Goal: Task Accomplishment & Management: Manage account settings

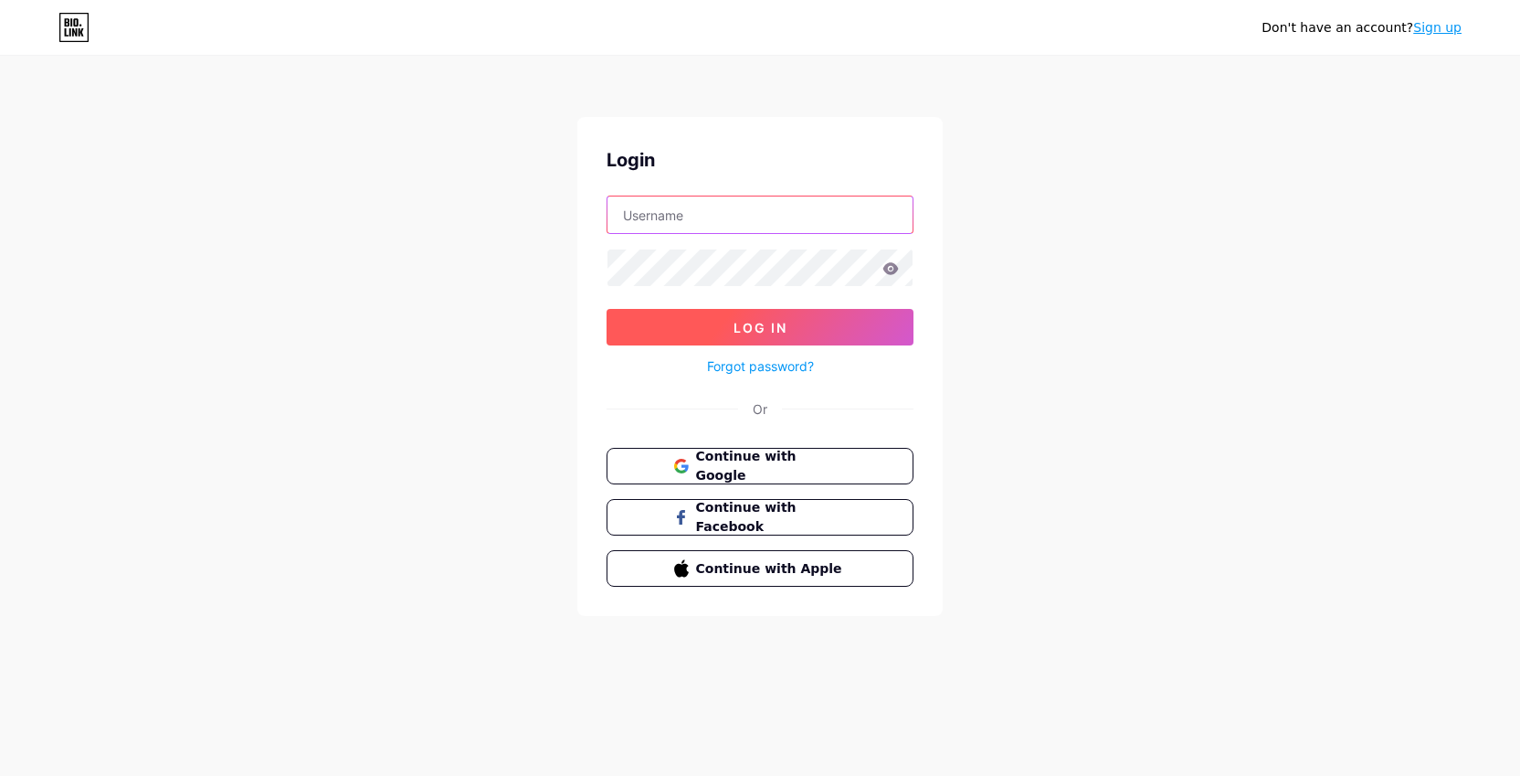
type input "[EMAIL_ADDRESS][DOMAIN_NAME]"
click at [808, 333] on button "Log In" at bounding box center [760, 327] width 307 height 37
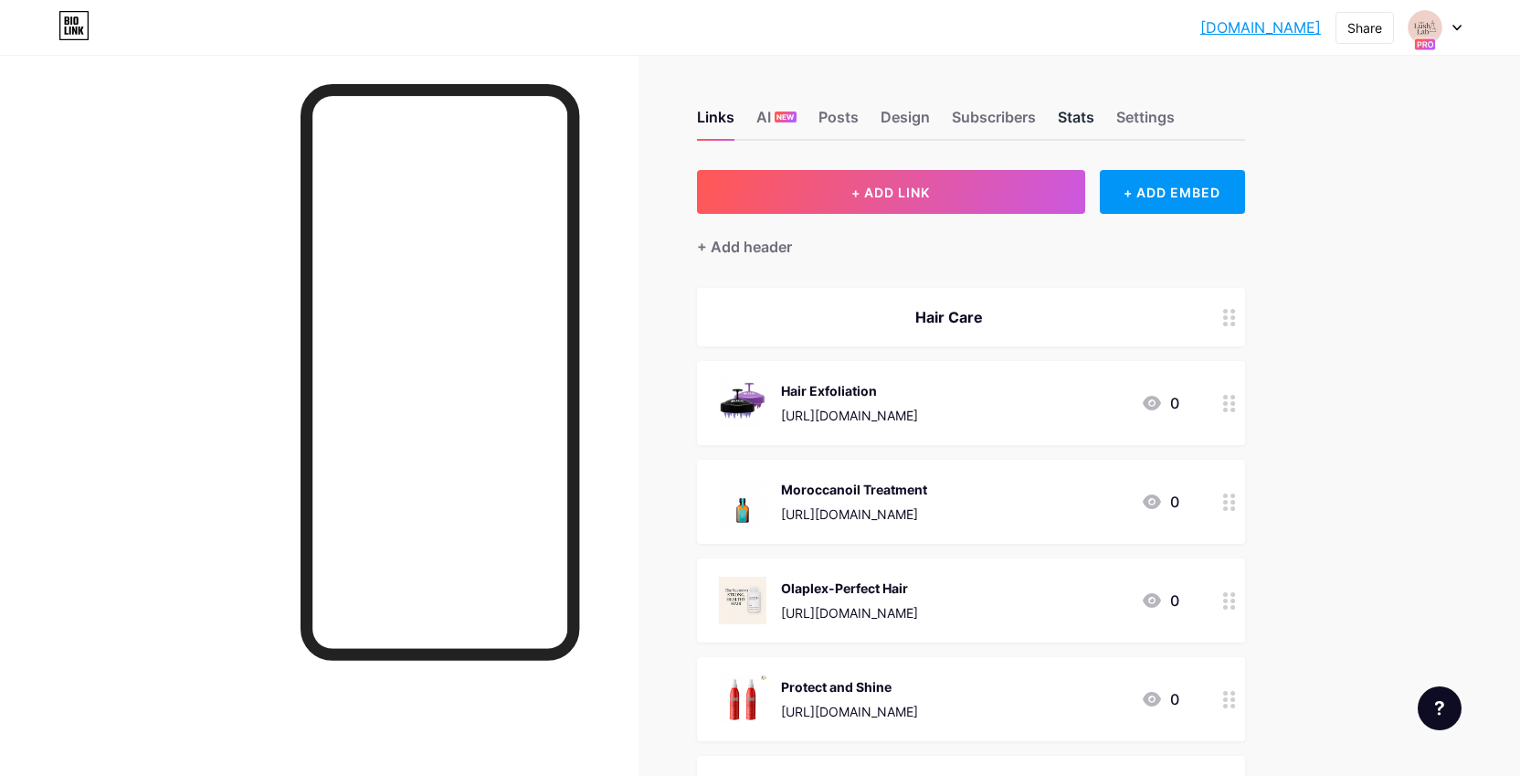
click at [1068, 120] on div "Stats" at bounding box center [1076, 122] width 37 height 33
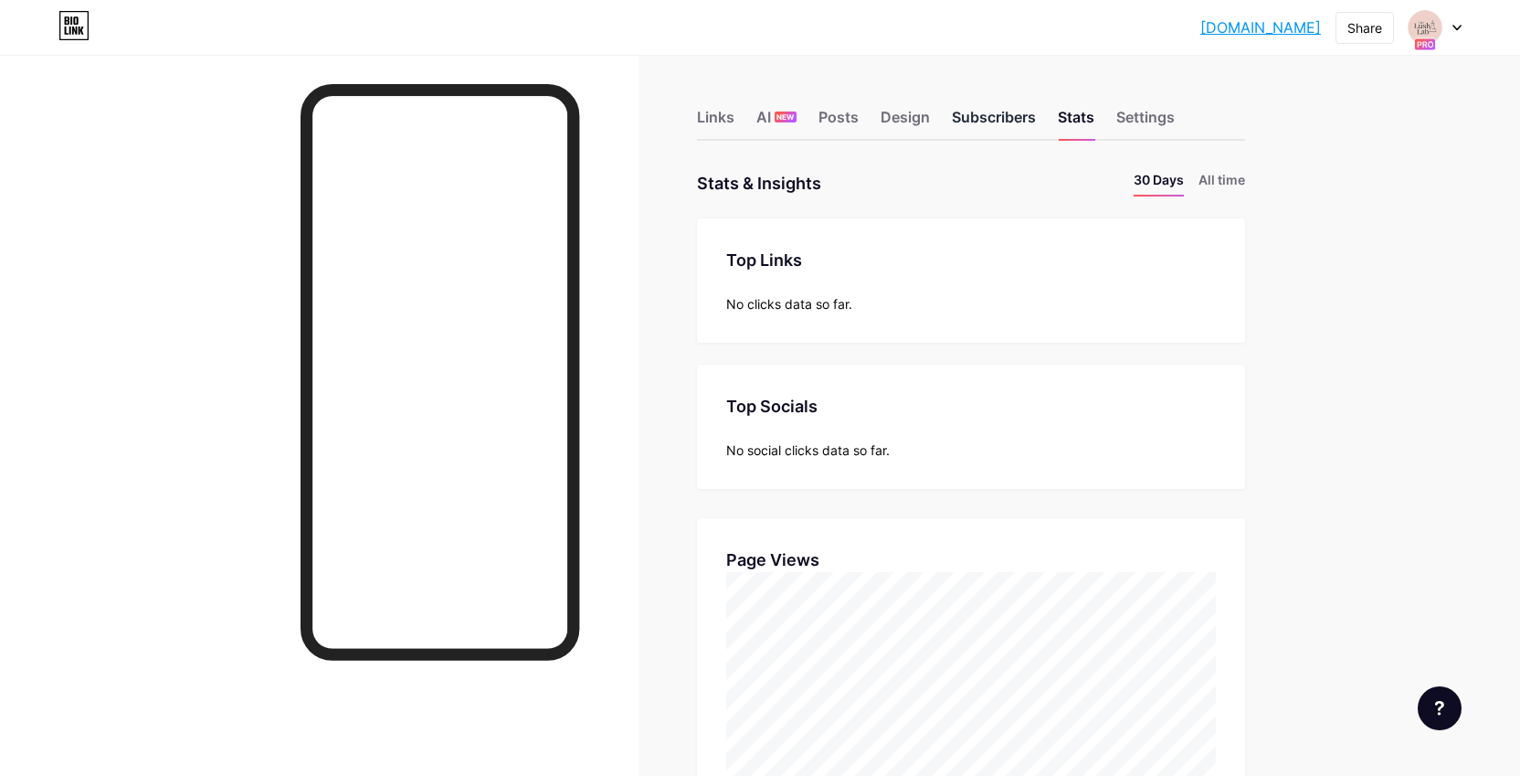
click at [990, 116] on div "Subscribers" at bounding box center [994, 122] width 84 height 33
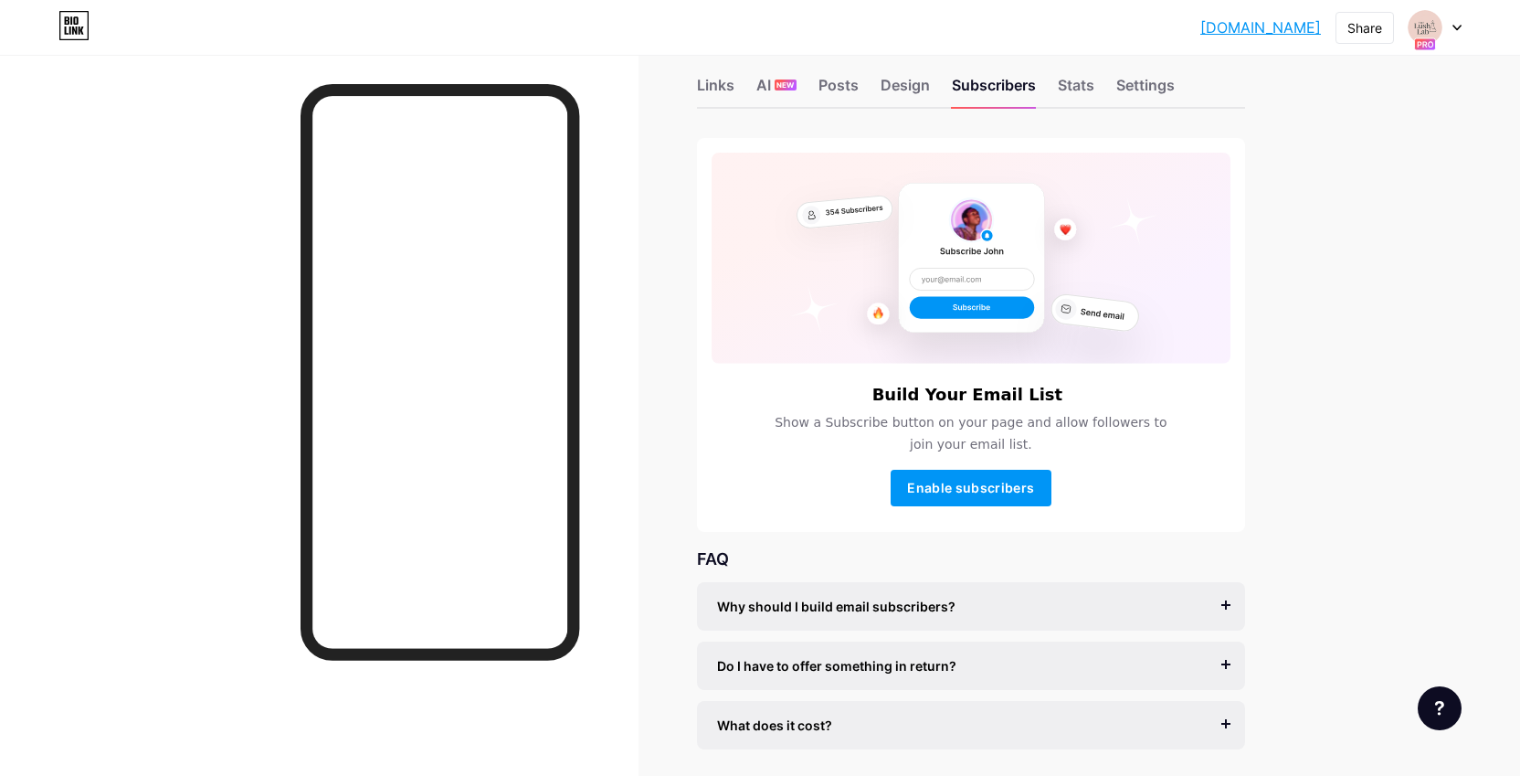
scroll to position [37, 0]
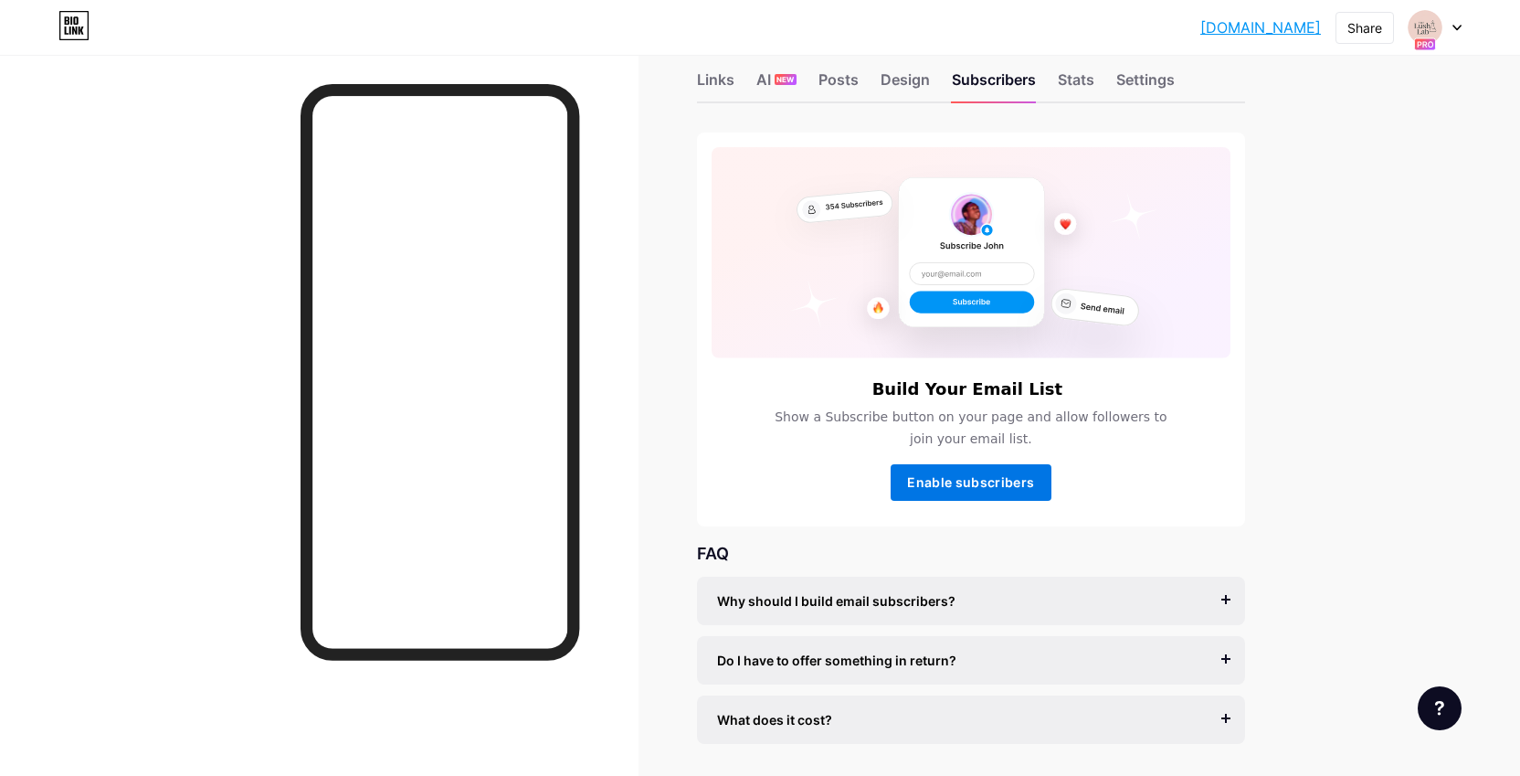
click at [1028, 481] on span "Enable subscribers" at bounding box center [970, 482] width 127 height 16
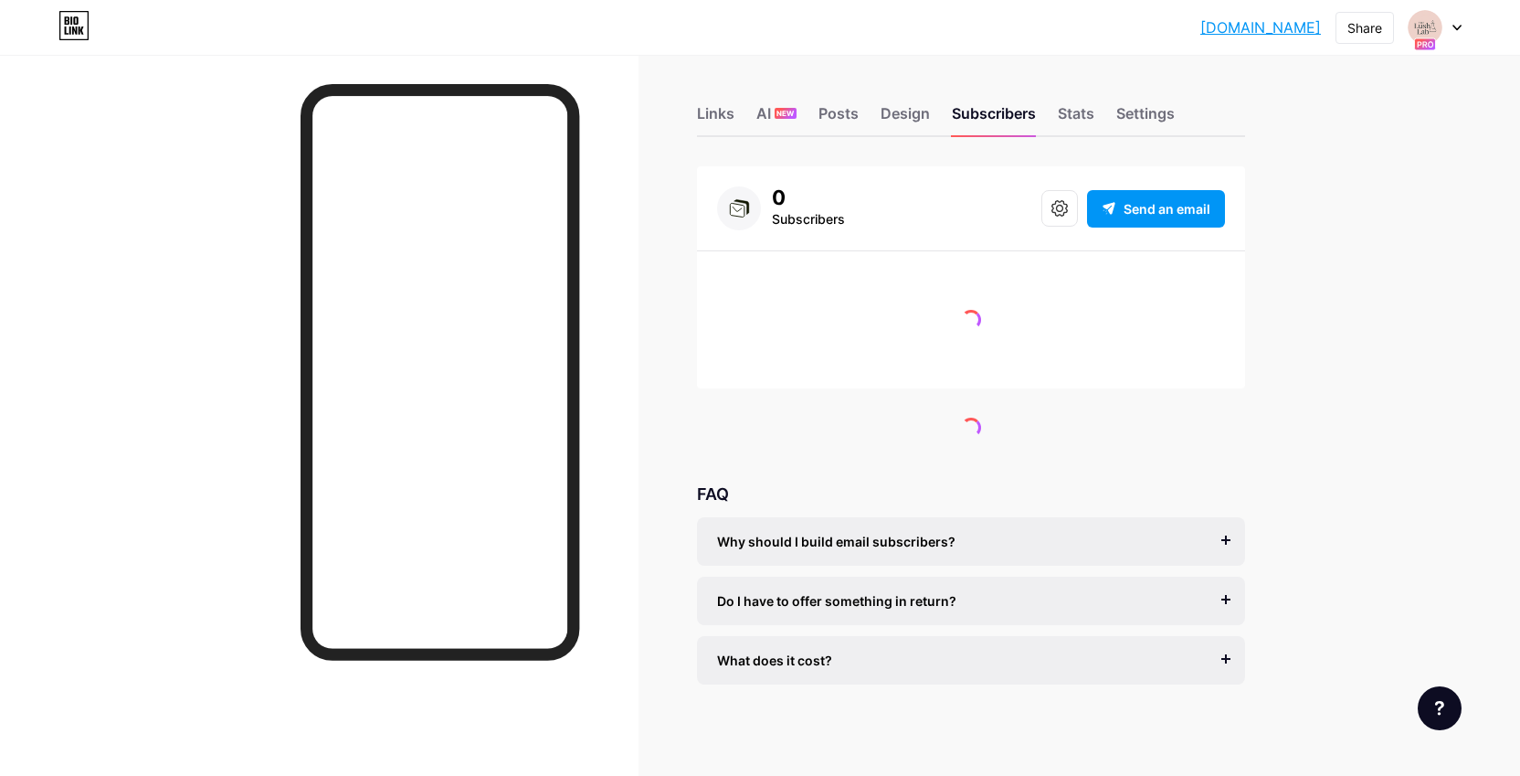
scroll to position [0, 0]
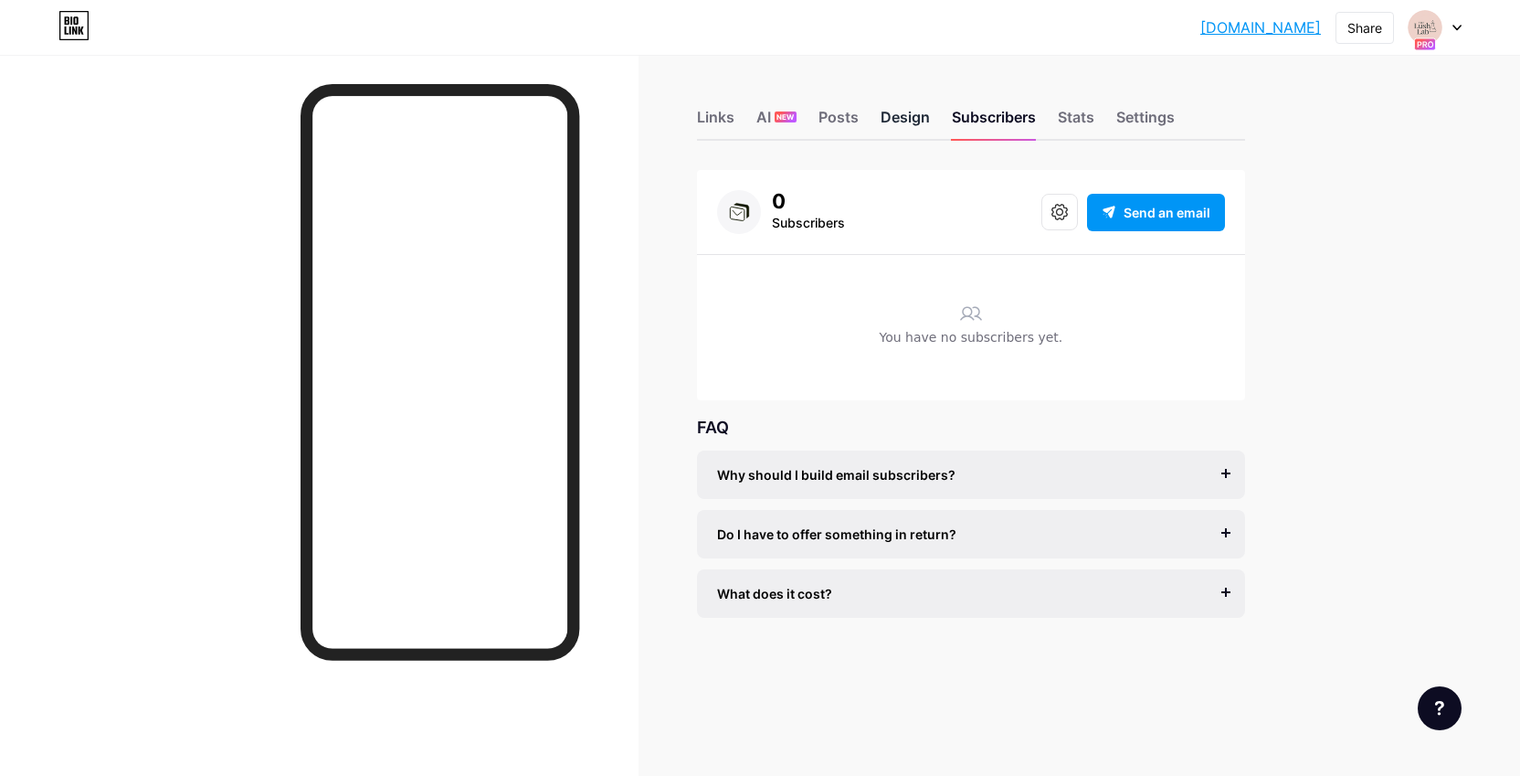
click at [907, 111] on div "Design" at bounding box center [905, 122] width 49 height 33
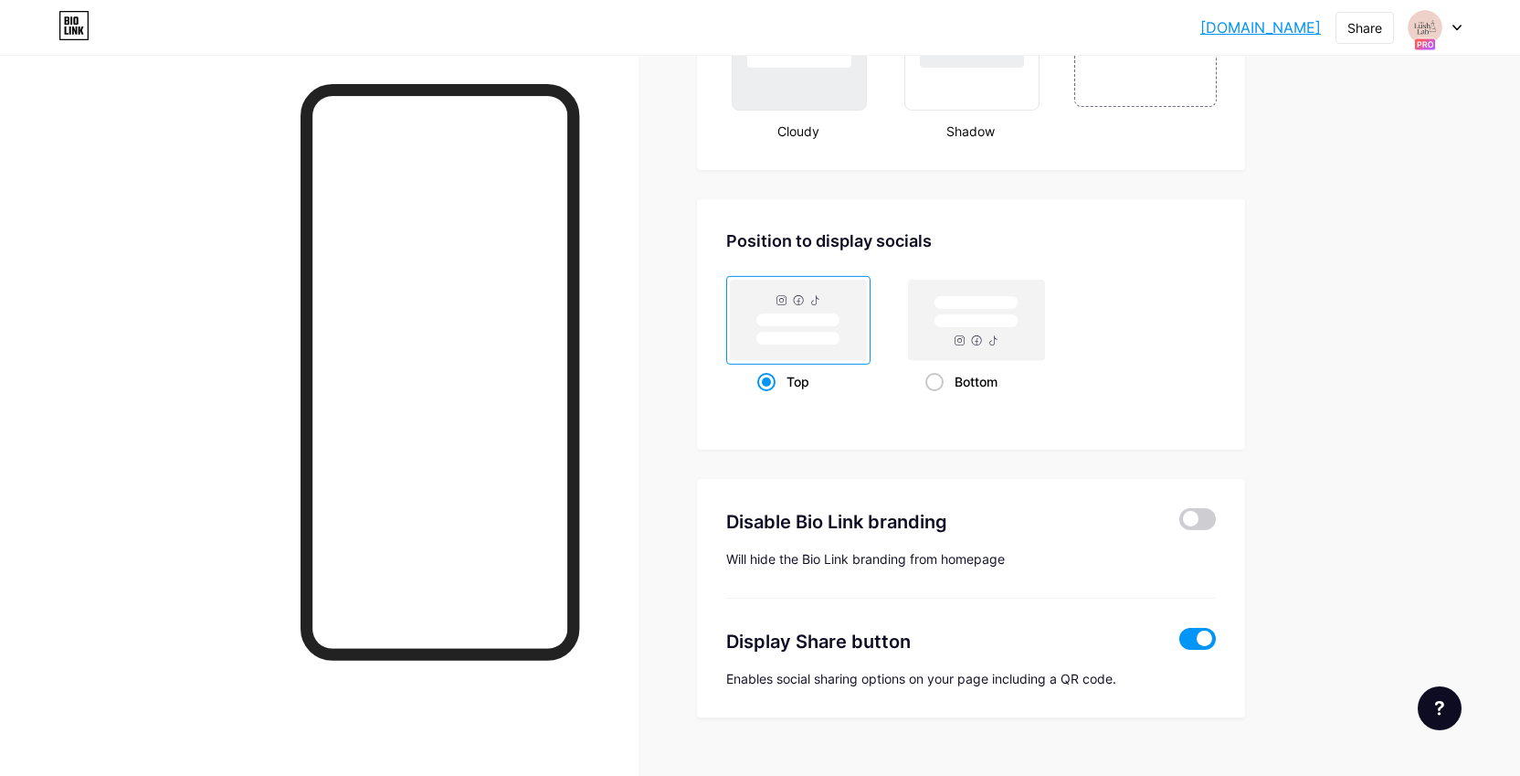
scroll to position [2333, 0]
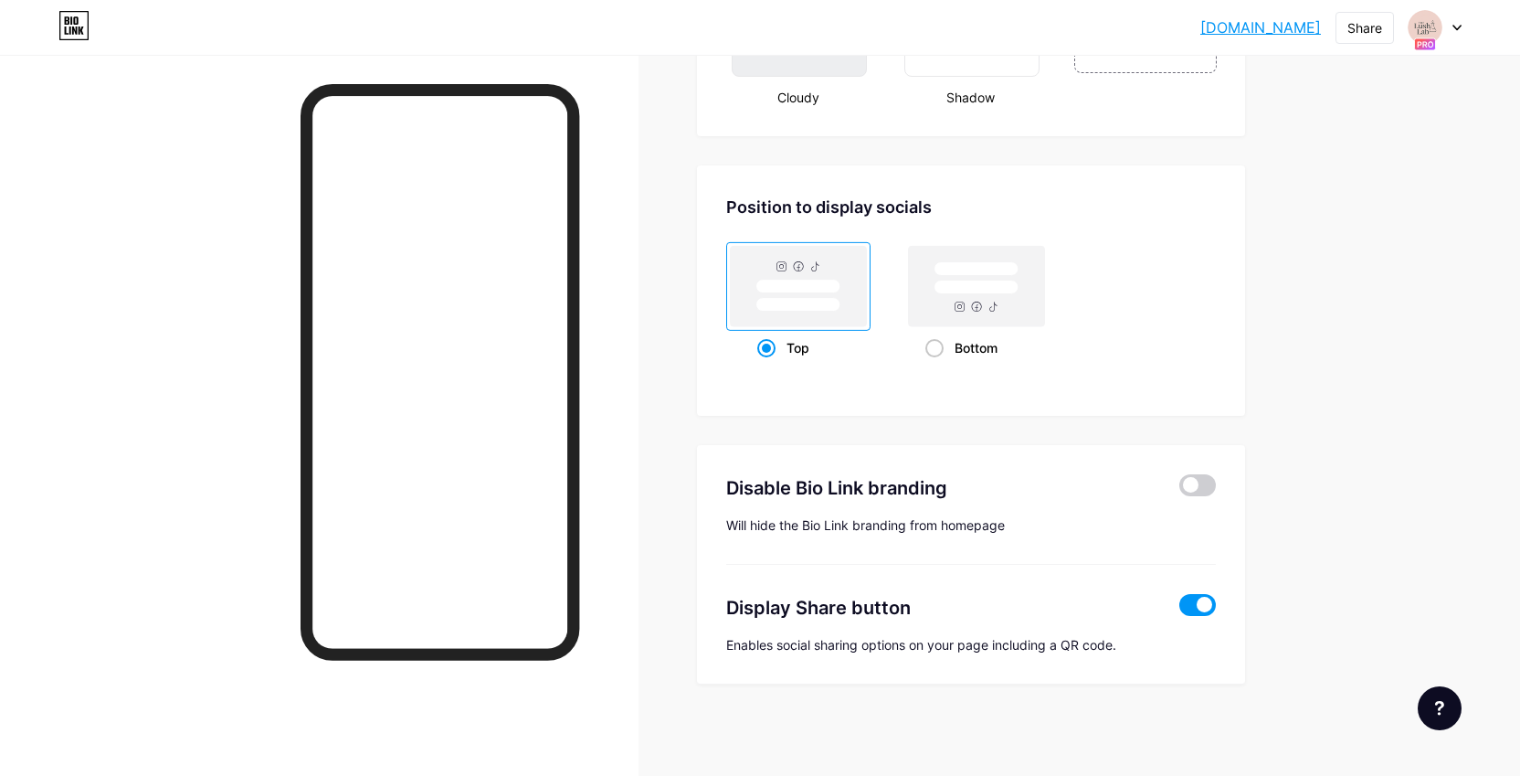
click at [1203, 496] on div at bounding box center [1197, 487] width 37 height 27
click at [1202, 494] on span at bounding box center [1197, 485] width 37 height 22
click at [1179, 490] on input "checkbox" at bounding box center [1179, 490] width 0 height 0
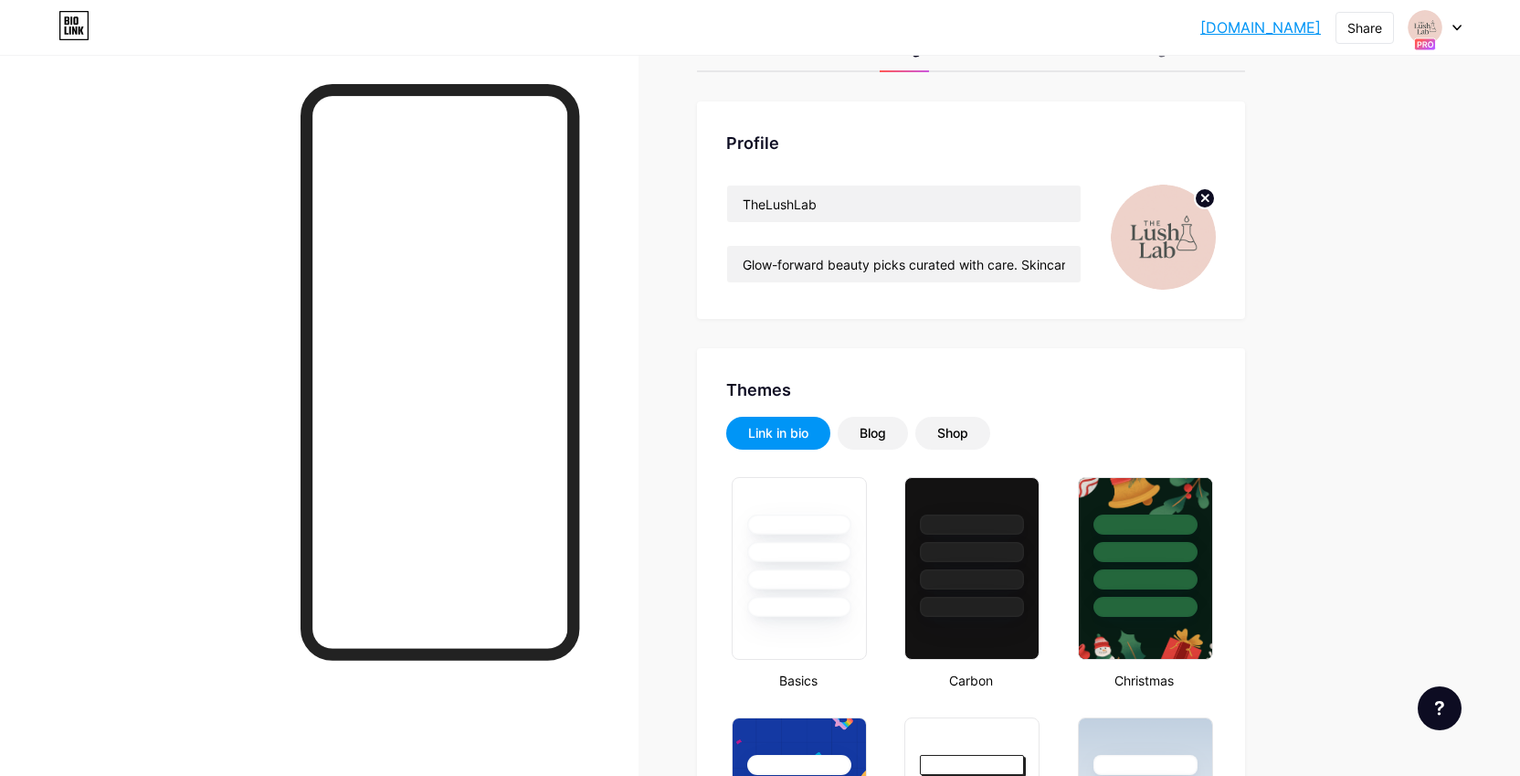
scroll to position [0, 0]
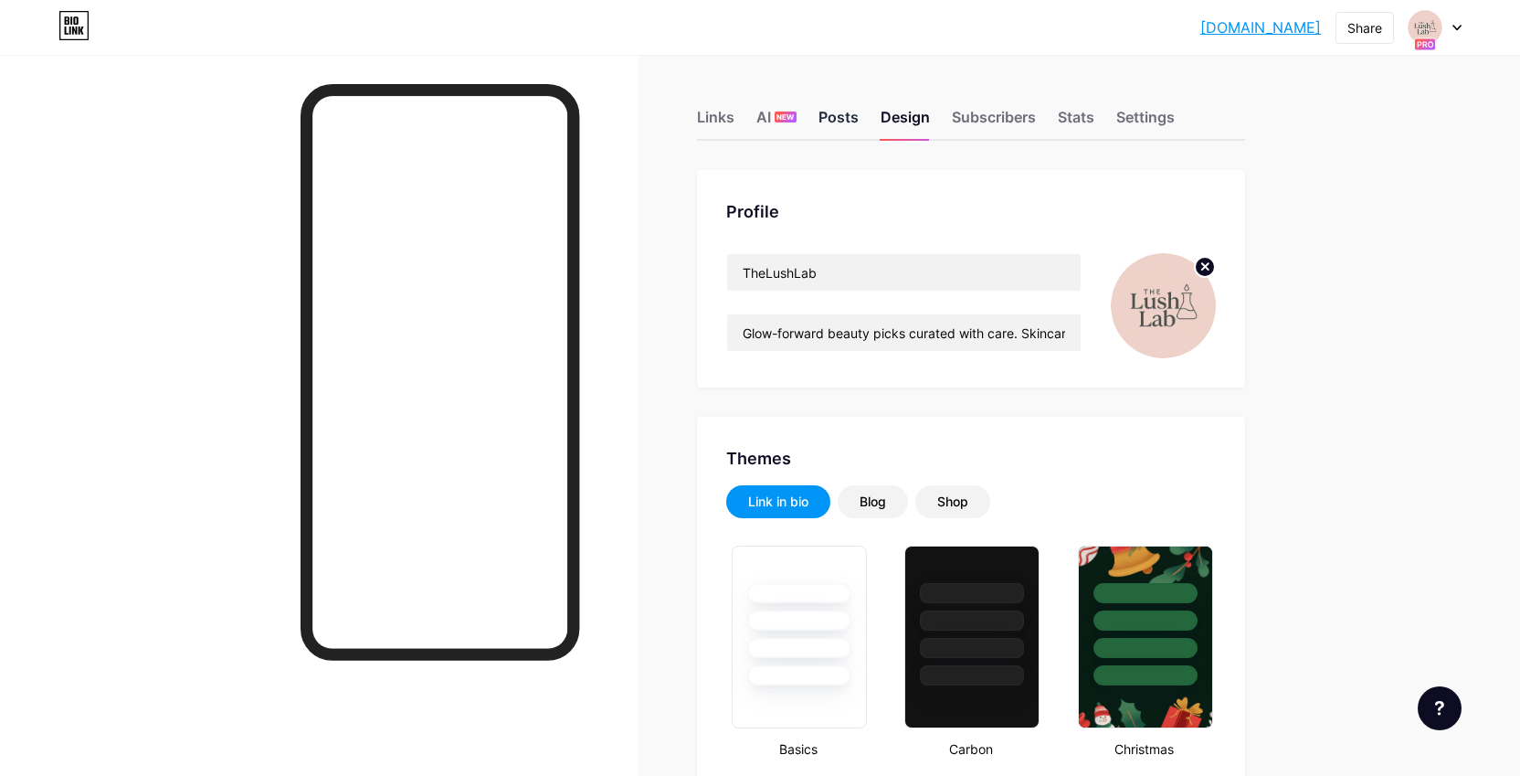
click at [838, 129] on div "Posts" at bounding box center [839, 122] width 40 height 33
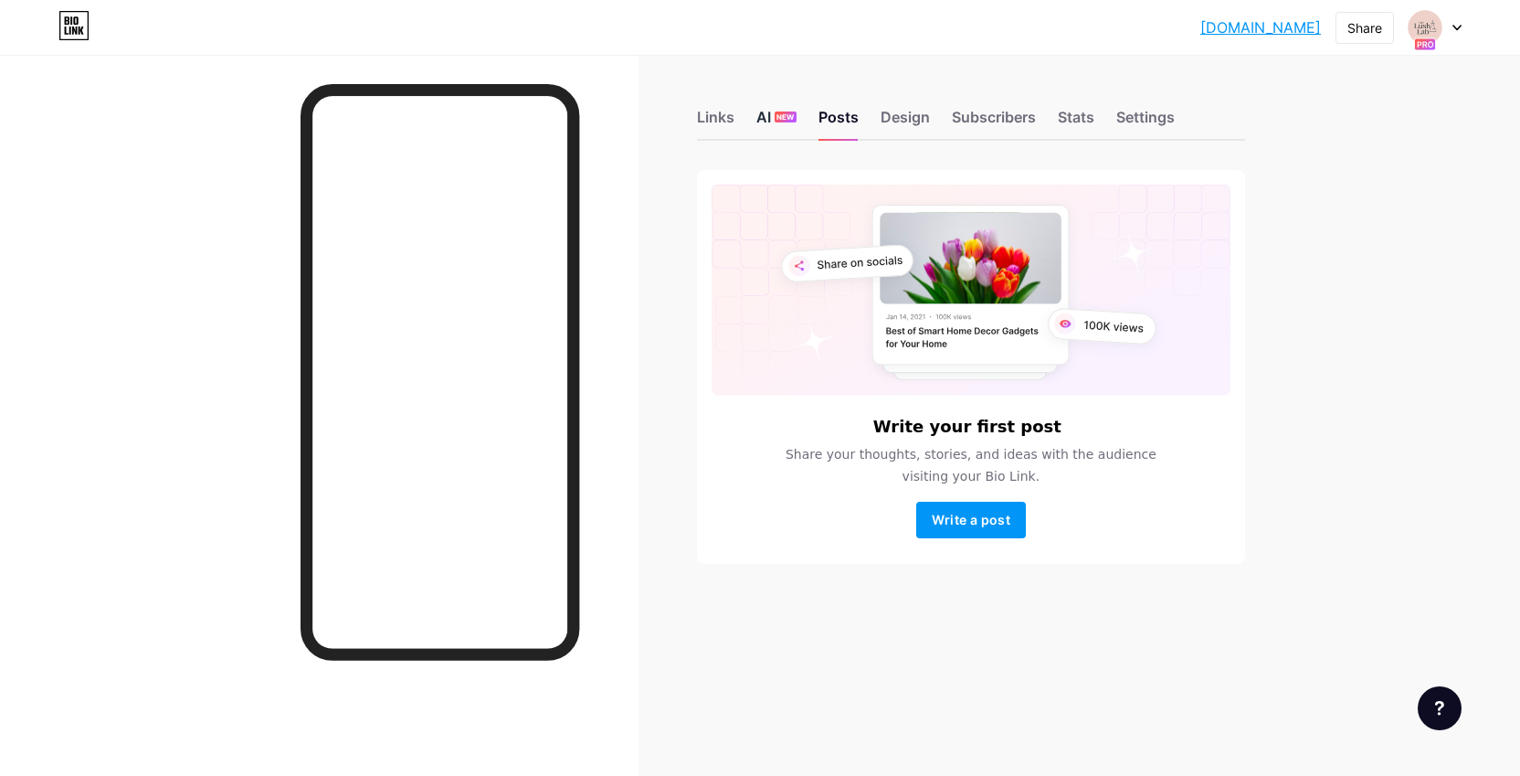
click at [755, 120] on div "Links AI NEW Posts Design Subscribers Stats Settings" at bounding box center [971, 109] width 548 height 64
click at [759, 120] on div "AI NEW" at bounding box center [776, 122] width 40 height 33
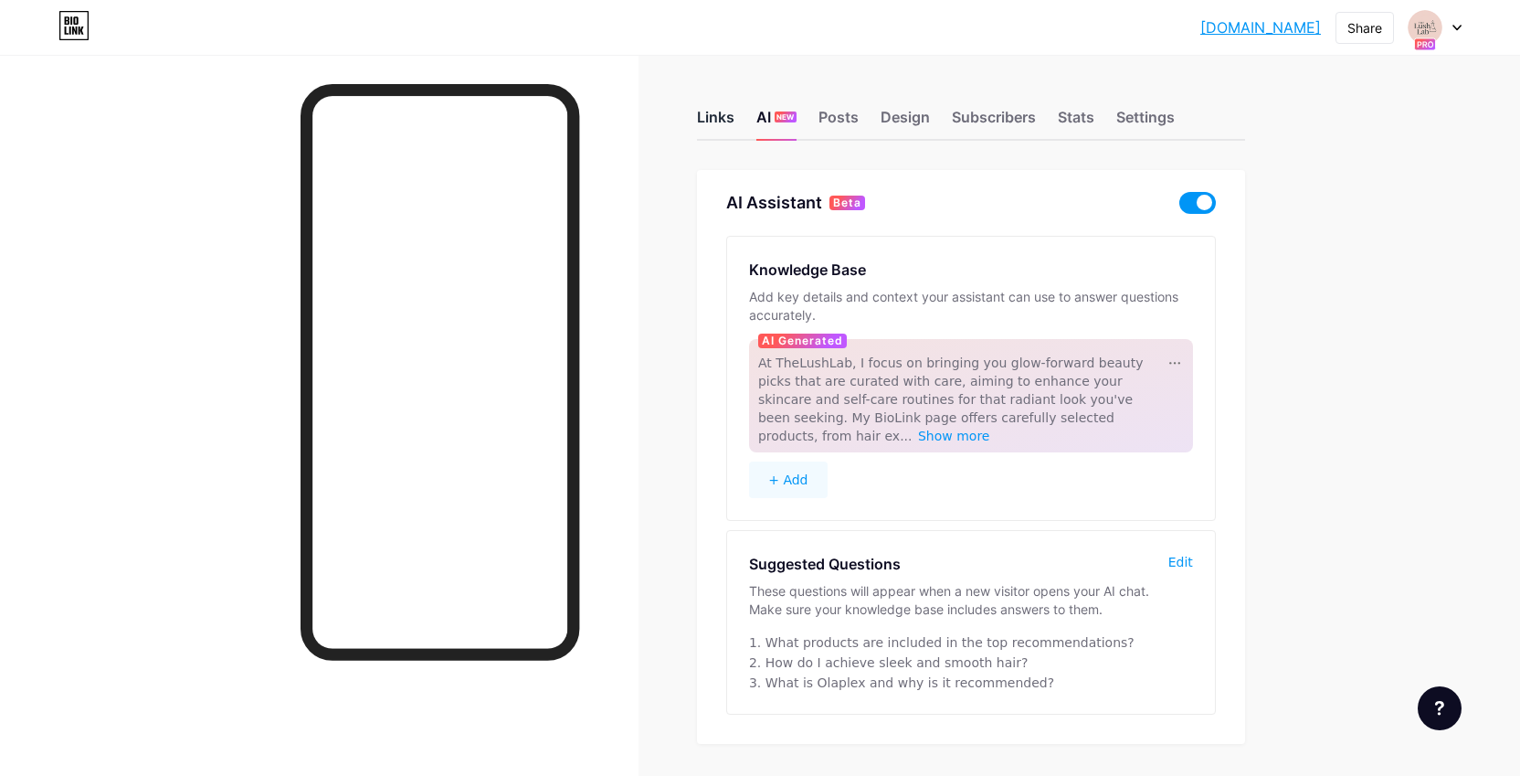
click at [700, 120] on div "Links" at bounding box center [715, 122] width 37 height 33
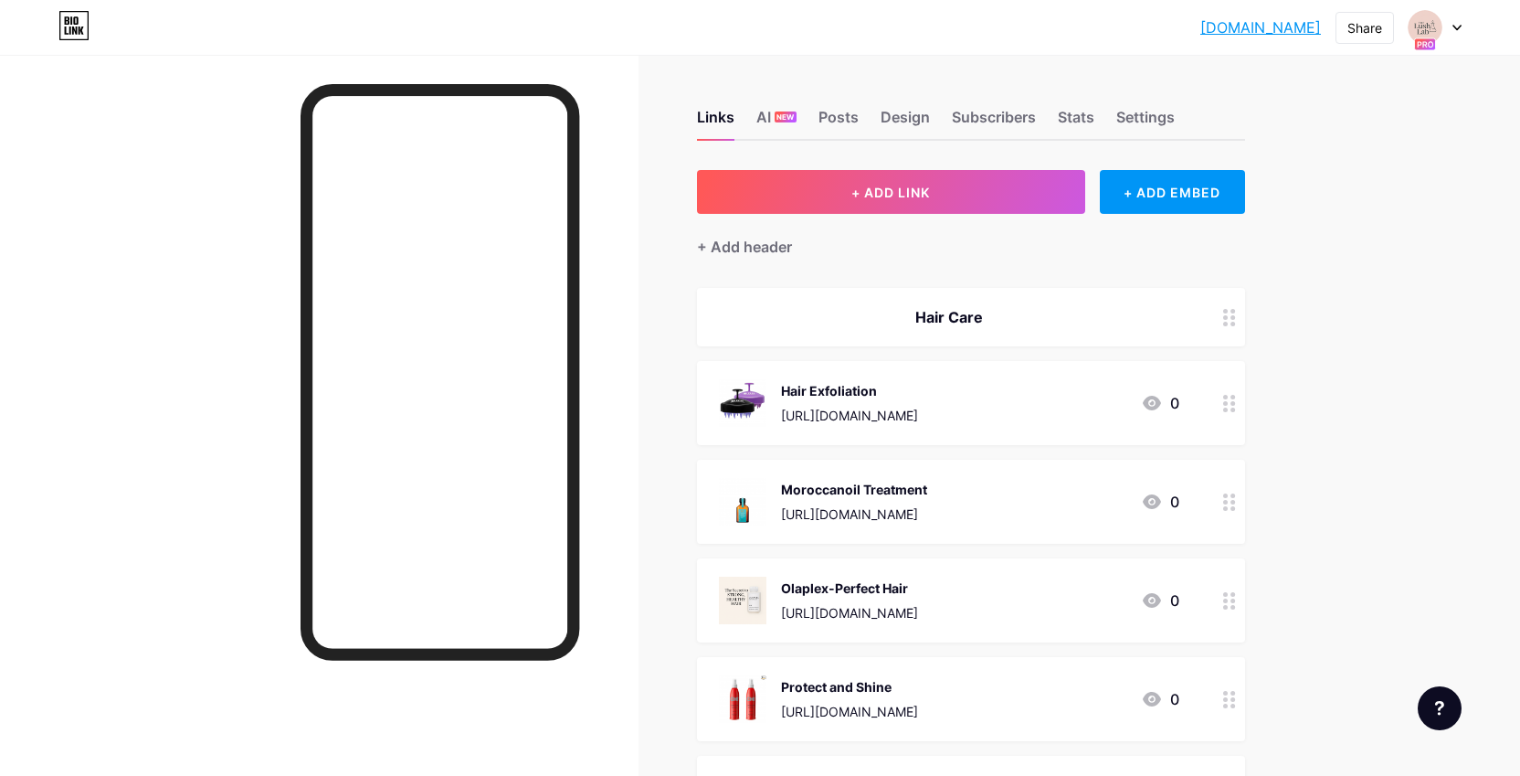
click at [1452, 30] on icon at bounding box center [1456, 28] width 9 height 6
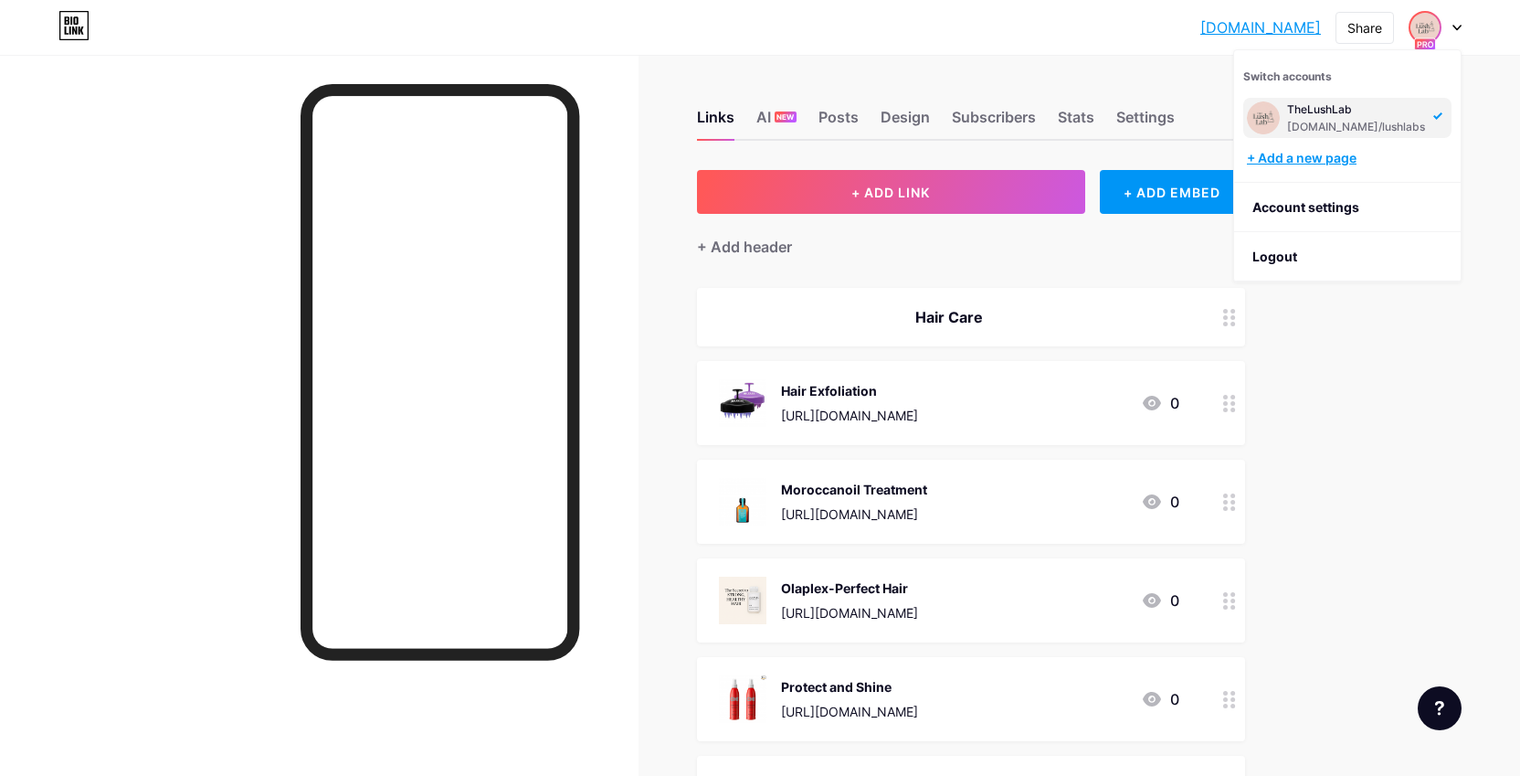
click at [1311, 163] on div "+ Add a new page" at bounding box center [1349, 158] width 205 height 18
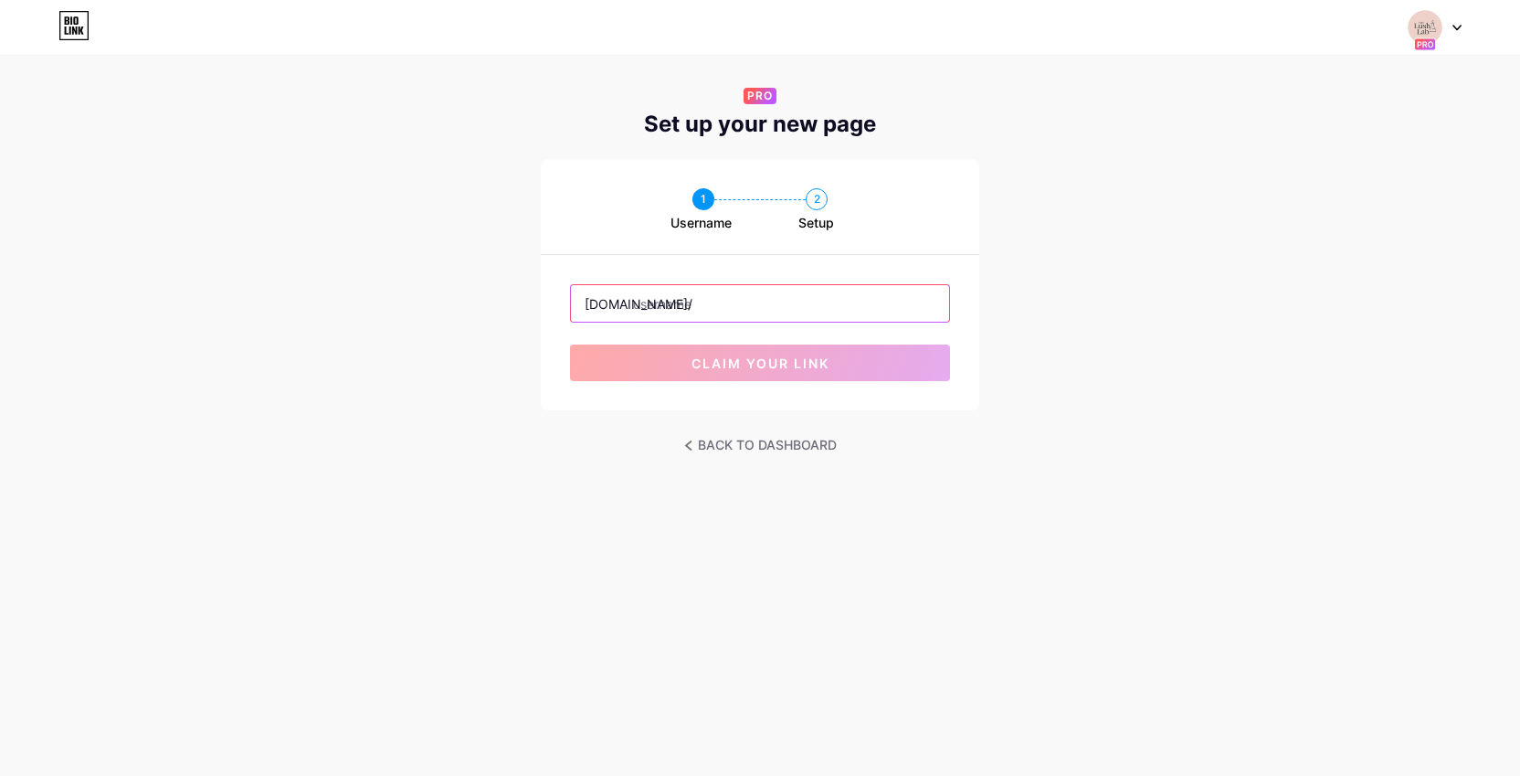
click at [747, 295] on input "text" at bounding box center [760, 303] width 378 height 37
click at [1458, 33] on div at bounding box center [1435, 27] width 53 height 33
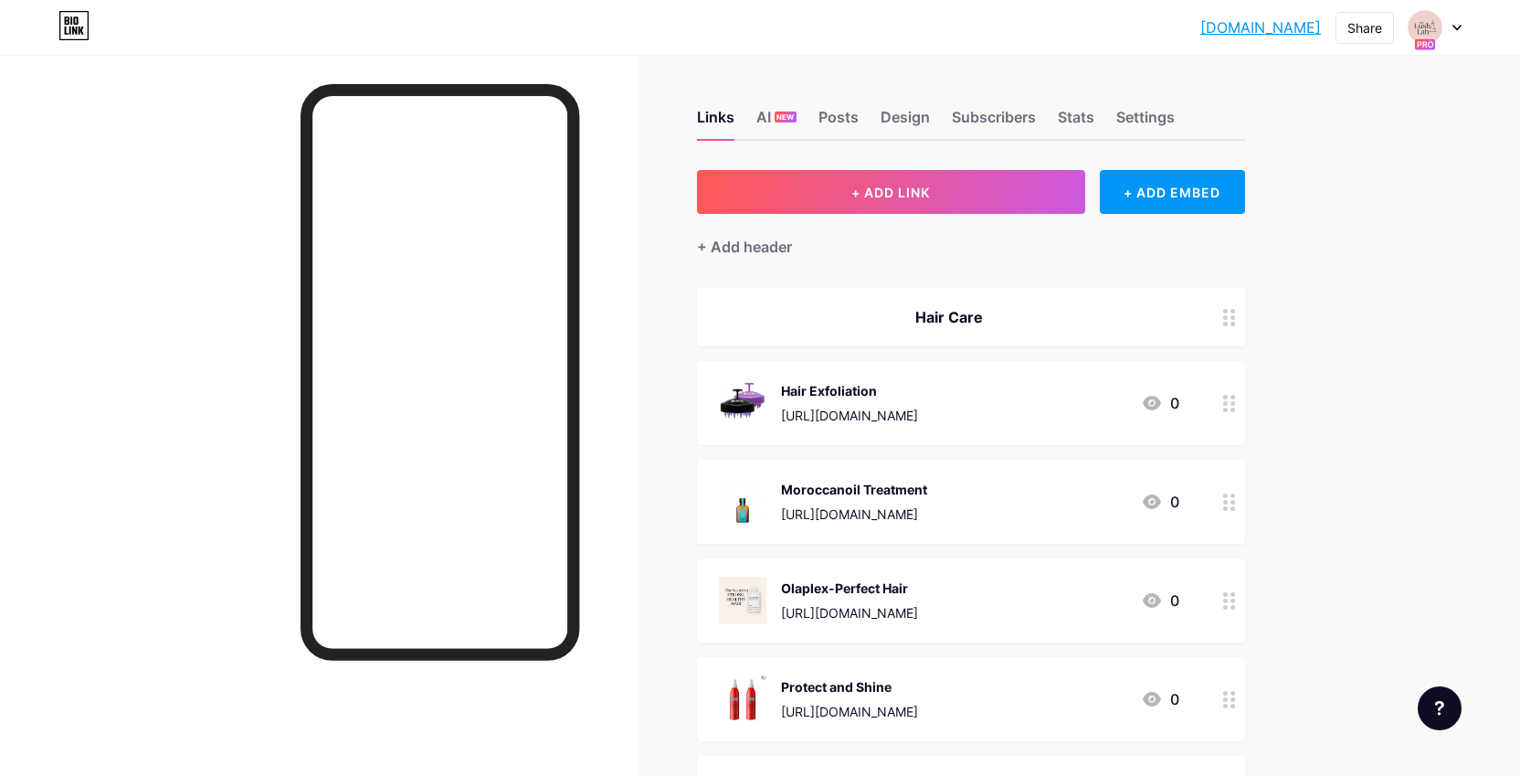
click at [1452, 37] on div at bounding box center [1435, 27] width 53 height 33
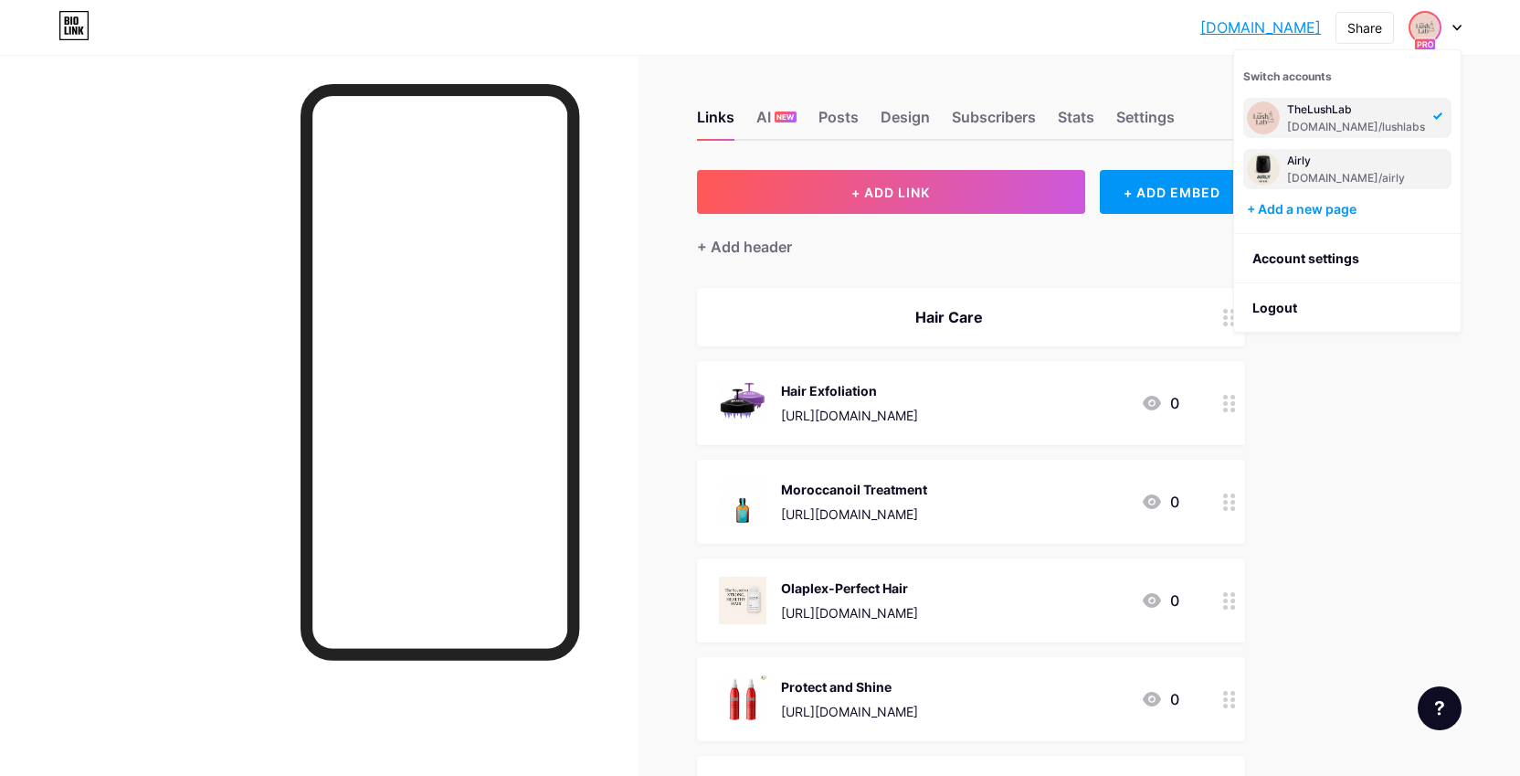
click at [1398, 179] on div "[DOMAIN_NAME]/airly" at bounding box center [1354, 178] width 135 height 15
